Goal: Check status

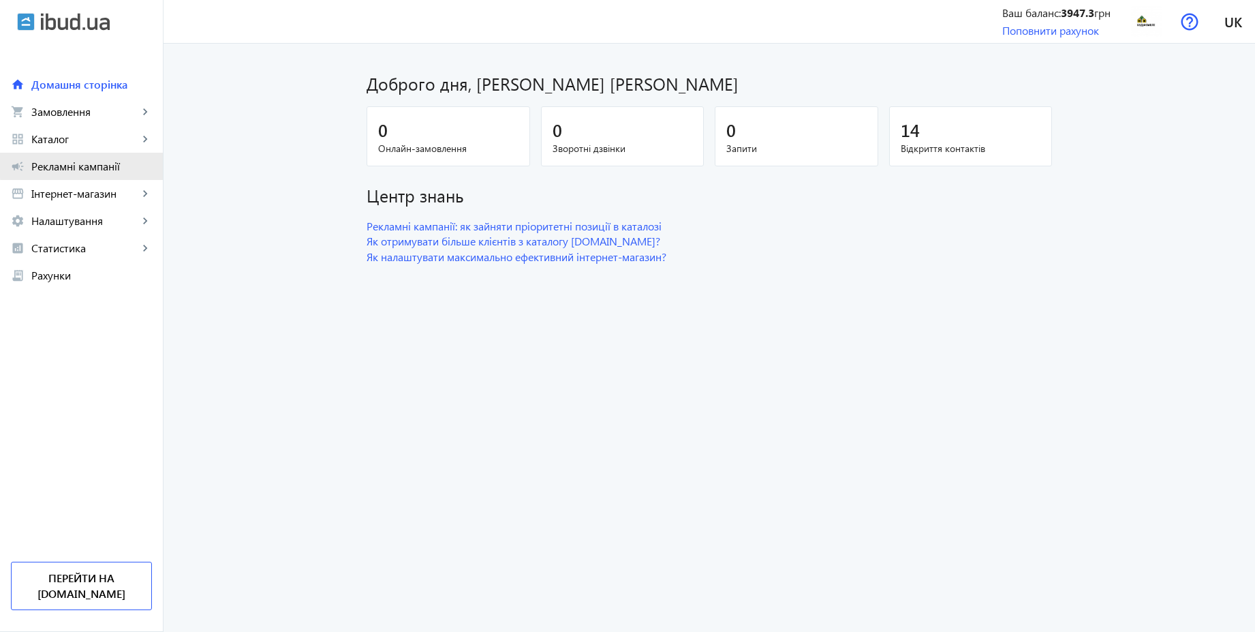
click at [83, 164] on span "Рекламні кампанії" at bounding box center [91, 166] width 121 height 14
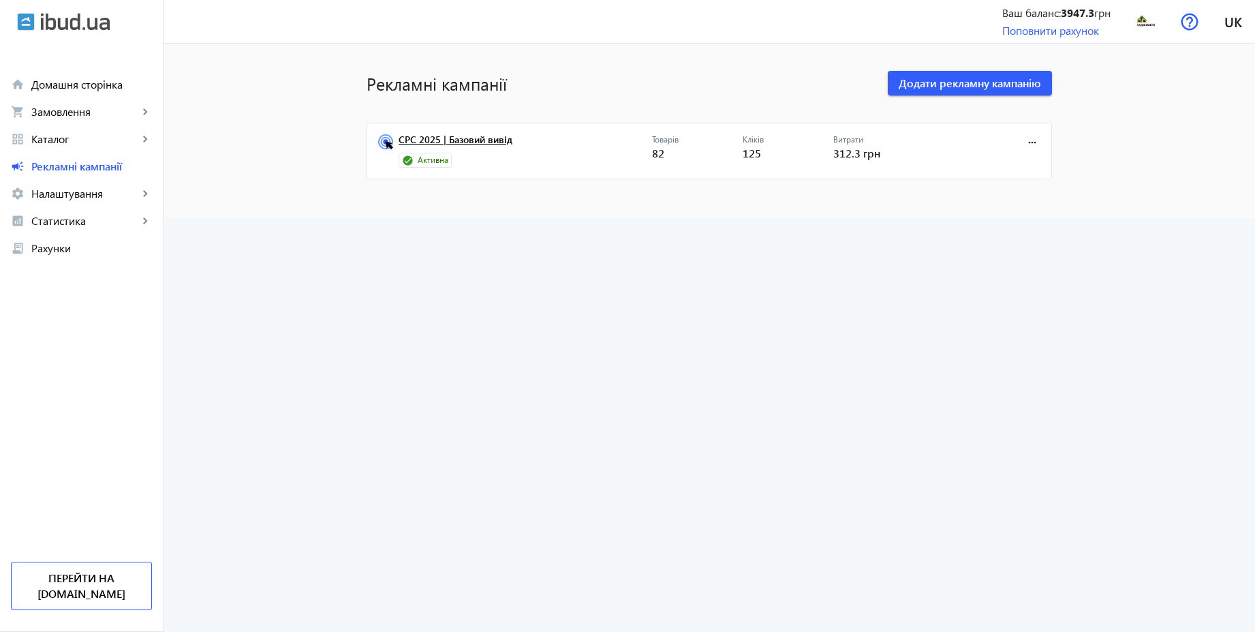
click at [466, 146] on link "CPC 2025 | Базовий вивід" at bounding box center [525, 143] width 253 height 19
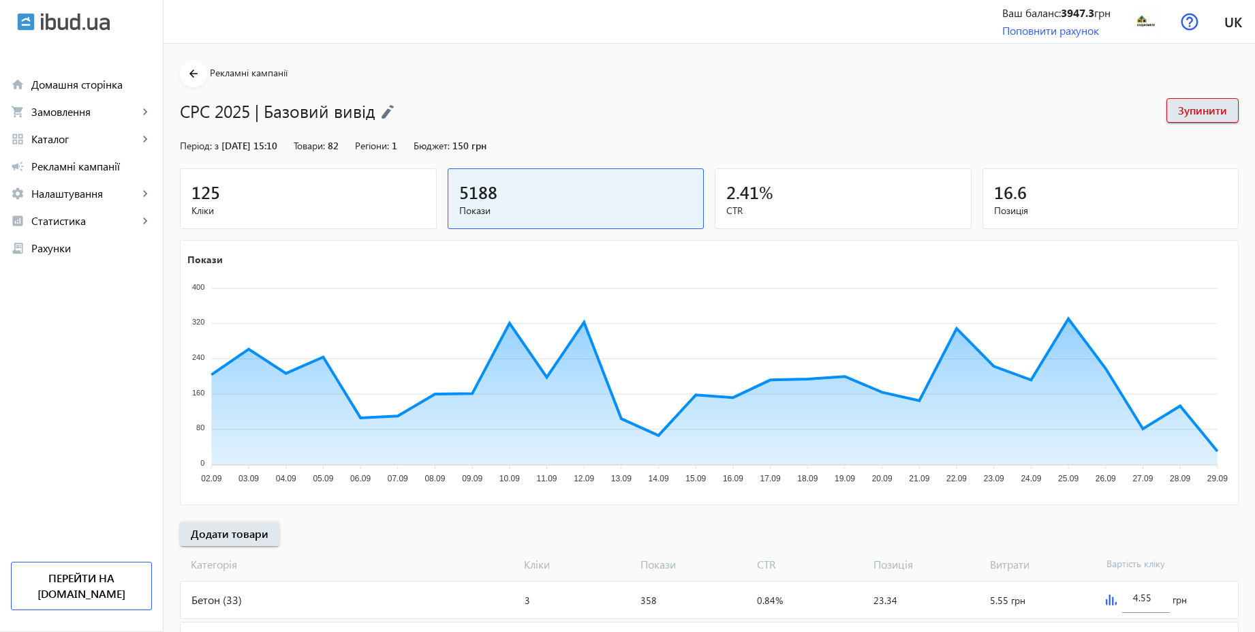
click at [326, 209] on span "Кліки" at bounding box center [308, 211] width 234 height 14
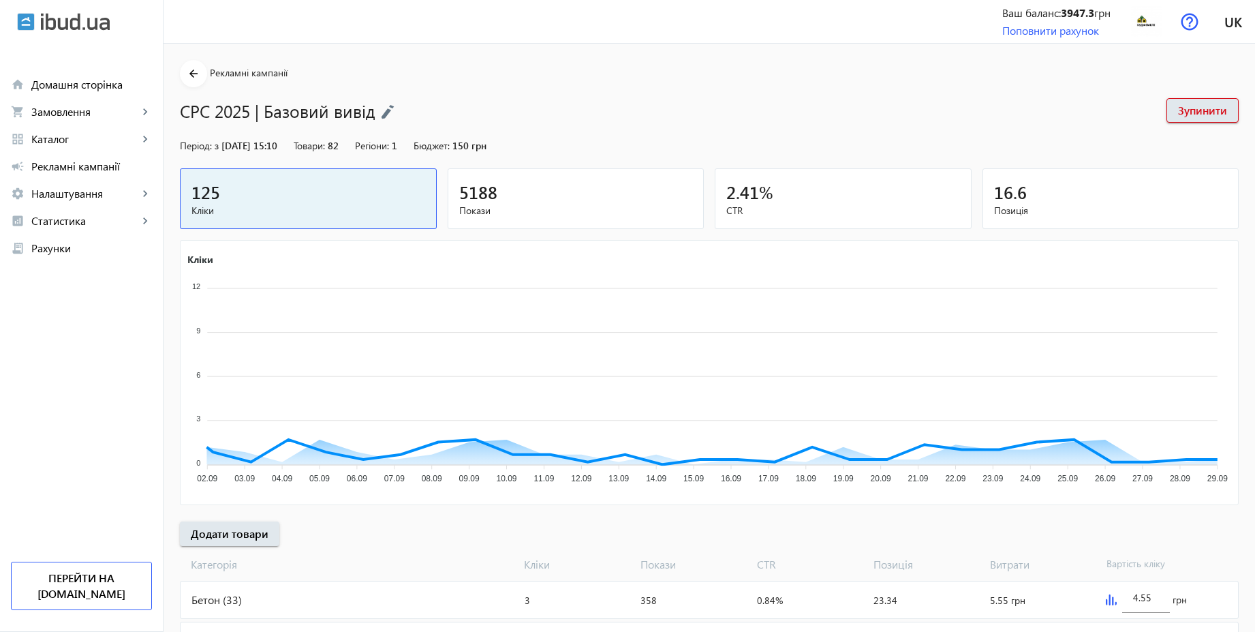
click at [580, 204] on span "Покази" at bounding box center [576, 211] width 234 height 14
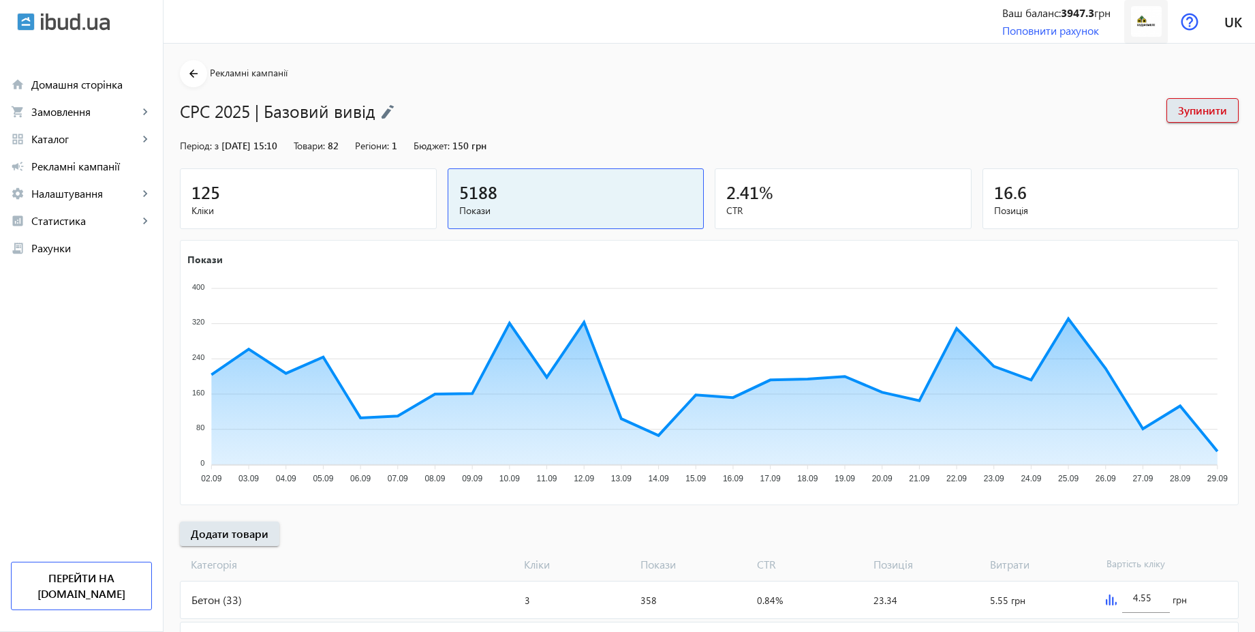
click at [1151, 18] on img at bounding box center [1146, 21] width 31 height 31
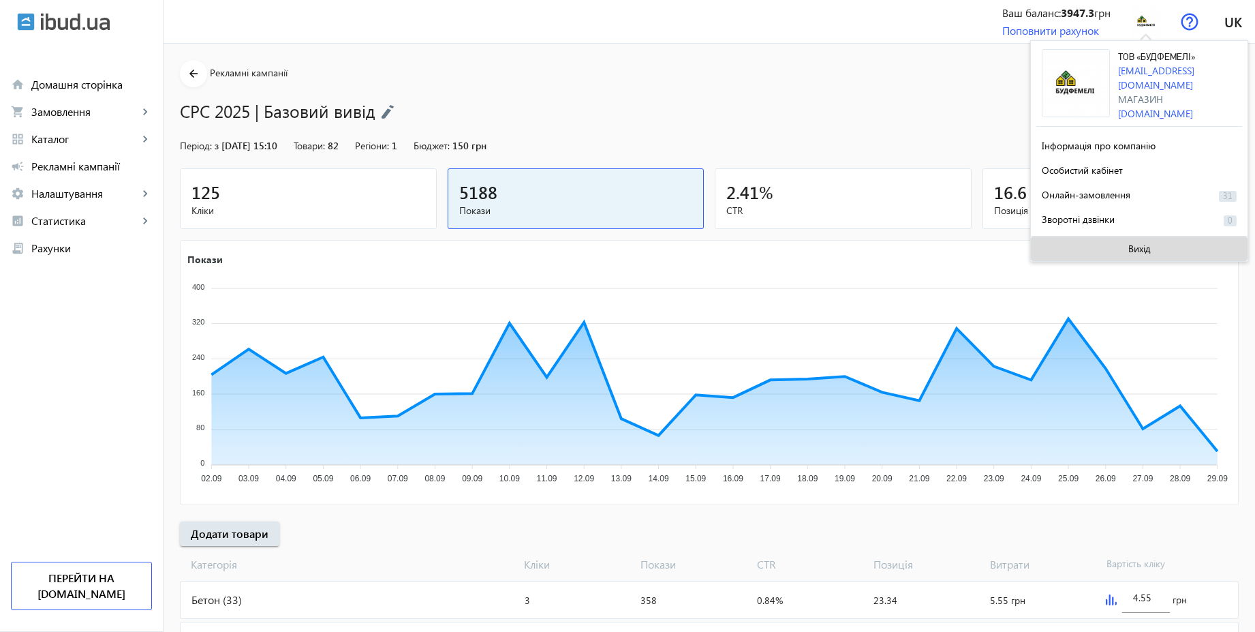
click at [1130, 243] on span "Вихід" at bounding box center [1139, 248] width 22 height 11
